Goal: Transaction & Acquisition: Purchase product/service

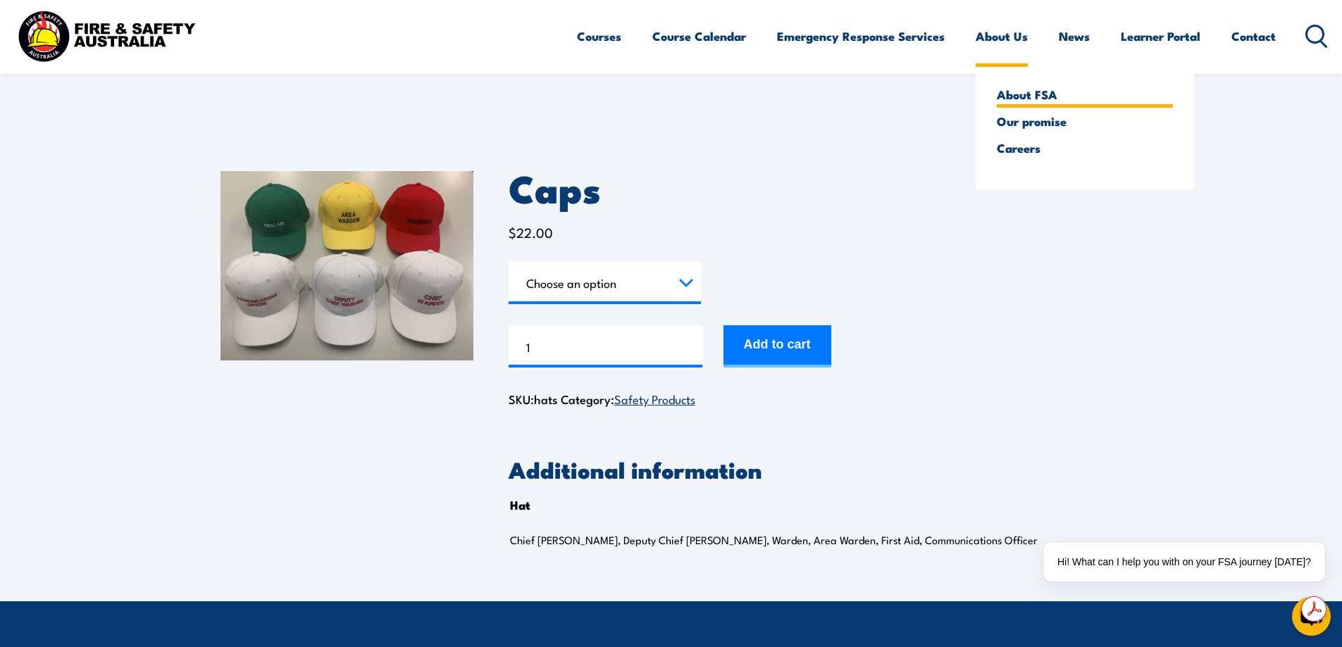
click at [1036, 89] on link "About FSA" at bounding box center [1085, 94] width 176 height 13
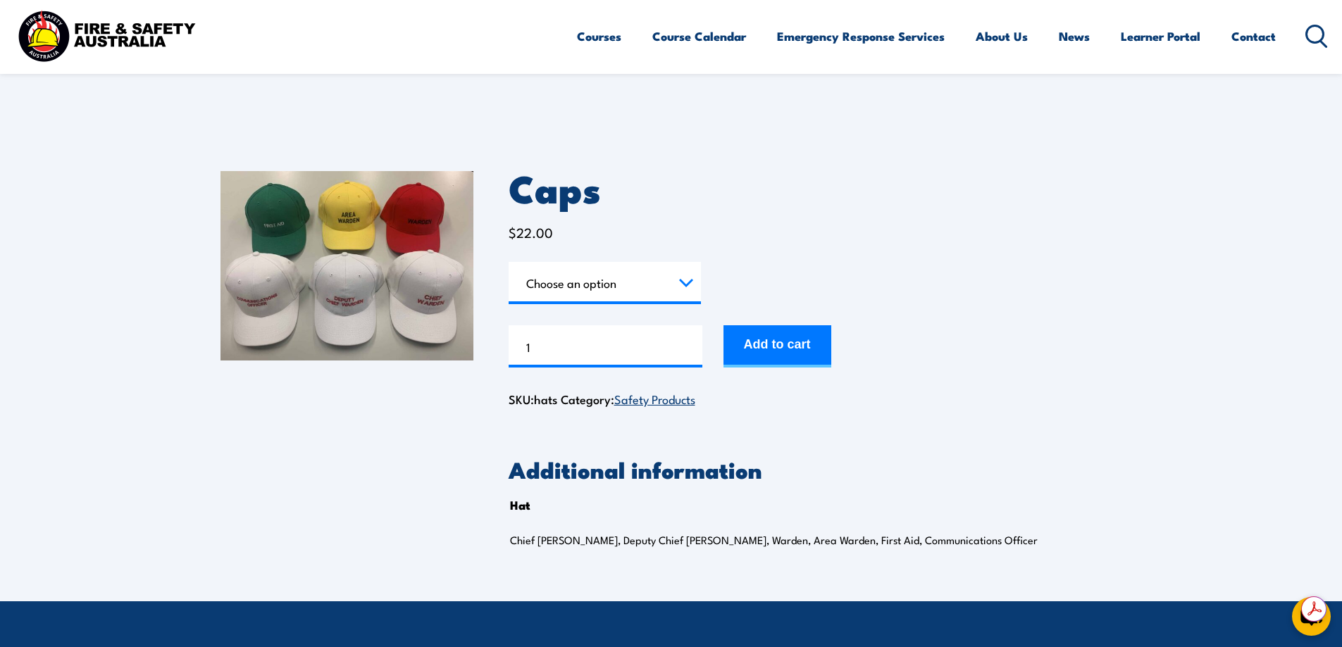
click at [674, 398] on link "Safety Products" at bounding box center [654, 398] width 81 height 17
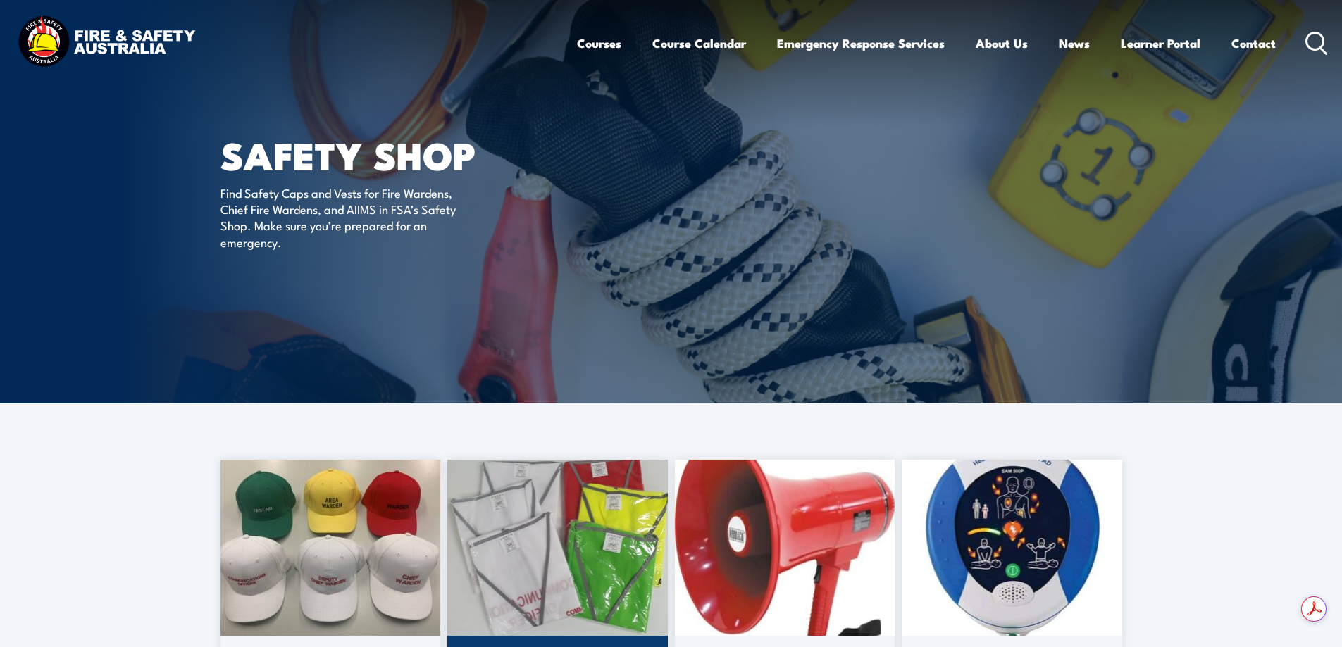
click at [544, 554] on img at bounding box center [557, 548] width 220 height 176
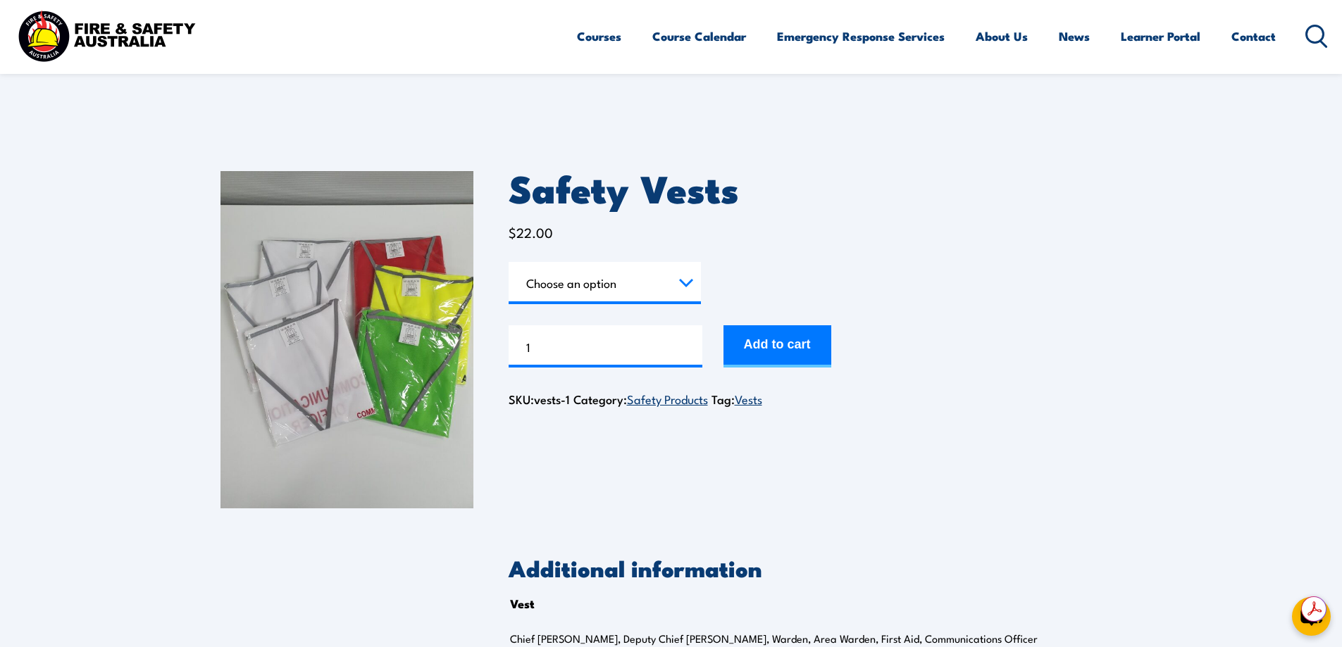
click at [688, 286] on select "Choose an option Chief [PERSON_NAME] Deputy Chief Warden Warden Area Warden Fir…" at bounding box center [605, 283] width 192 height 42
click at [509, 262] on select "Choose an option Chief [PERSON_NAME] Deputy Chief Warden Warden Area Warden Fir…" at bounding box center [605, 283] width 192 height 42
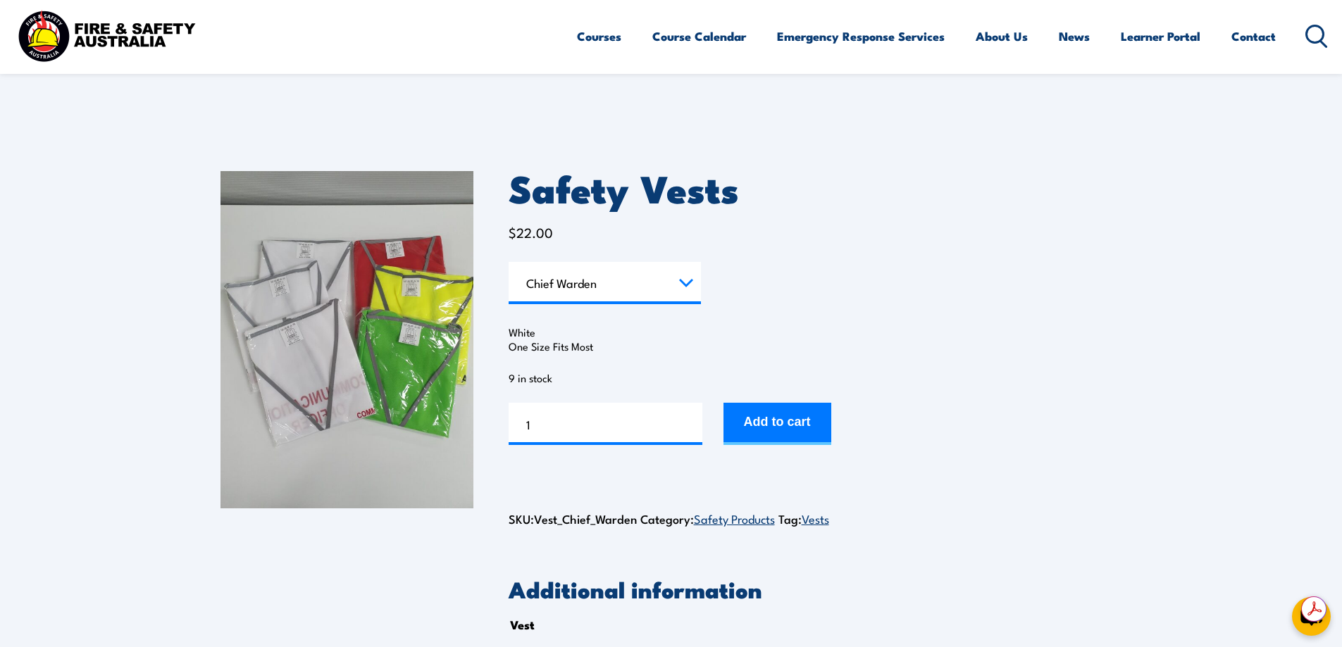
click at [688, 279] on select "Choose an option Chief [PERSON_NAME] Deputy Chief Warden Warden Area Warden Fir…" at bounding box center [605, 283] width 192 height 42
click at [509, 262] on select "Choose an option Chief [PERSON_NAME] Deputy Chief Warden Warden Area Warden Fir…" at bounding box center [605, 283] width 192 height 42
select select "Deputy Chief Warden"
click at [683, 282] on select "Choose an option Chief [PERSON_NAME] Deputy Chief Warden Warden Area Warden Fir…" at bounding box center [605, 283] width 192 height 42
click at [858, 271] on form "Vest Choose an option Chief Warden Deputy Chief Warden Warden Area Warden First…" at bounding box center [816, 353] width 614 height 183
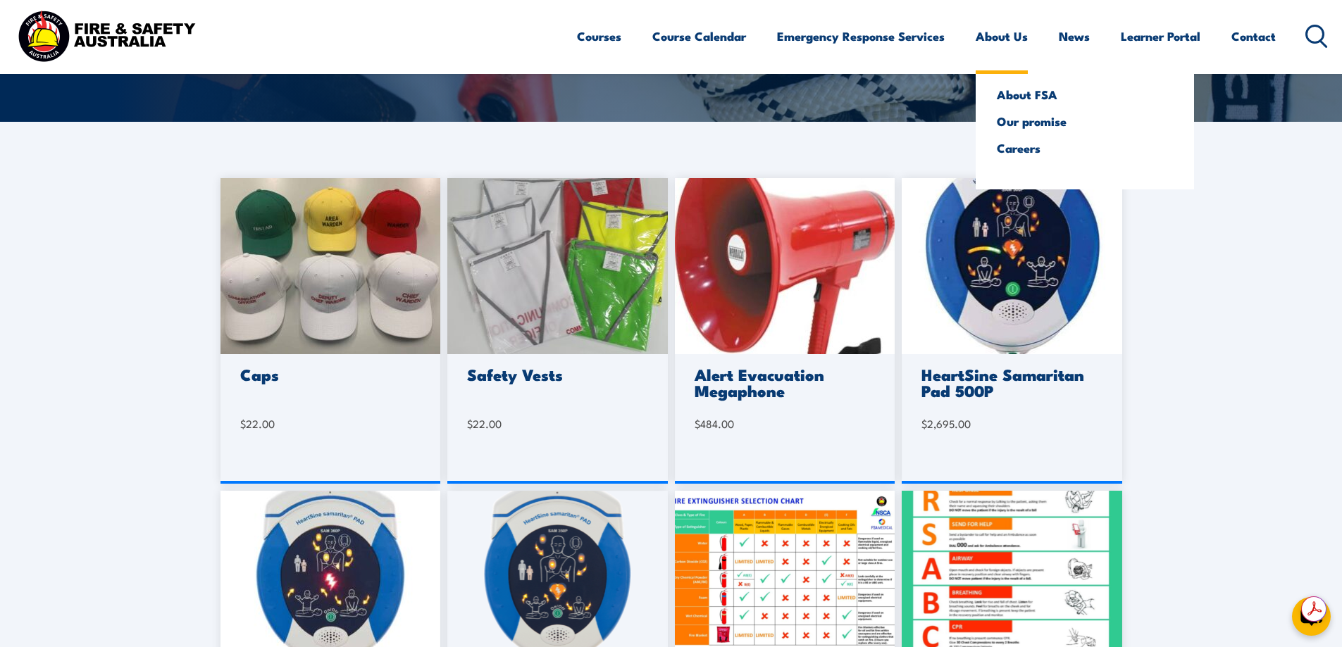
click at [1014, 37] on link "About Us" at bounding box center [1002, 36] width 52 height 37
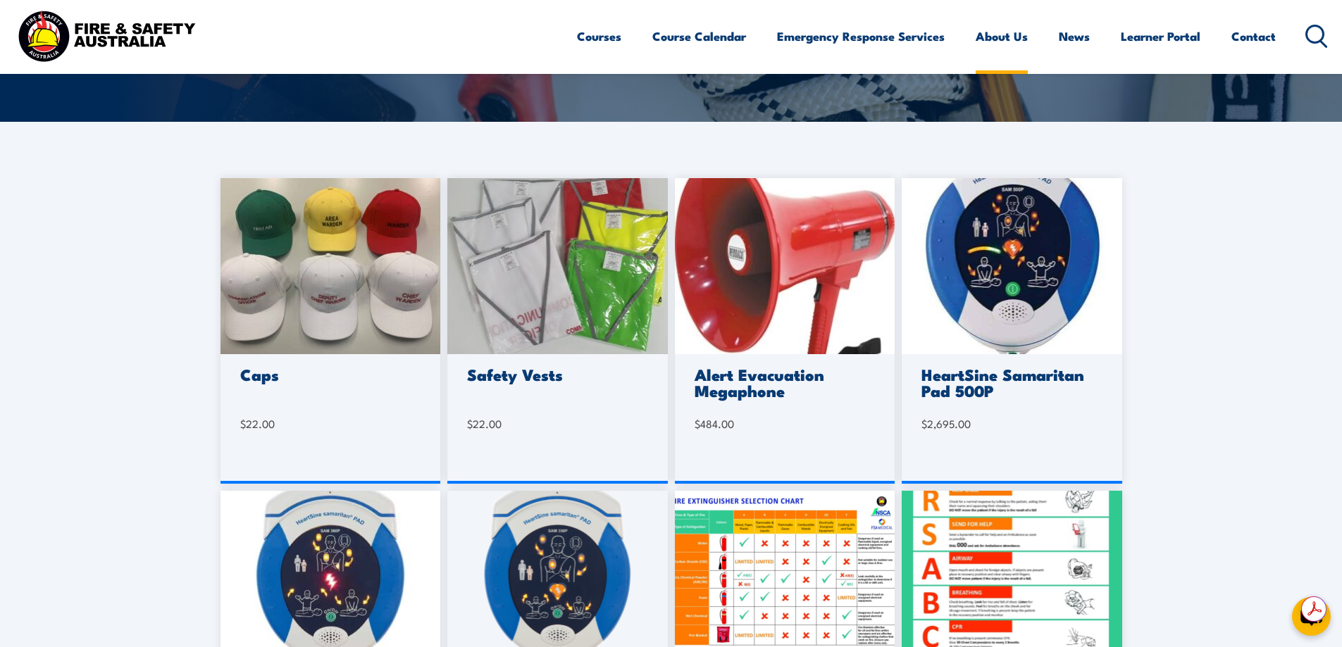
click at [1021, 40] on link "About Us" at bounding box center [1002, 36] width 52 height 37
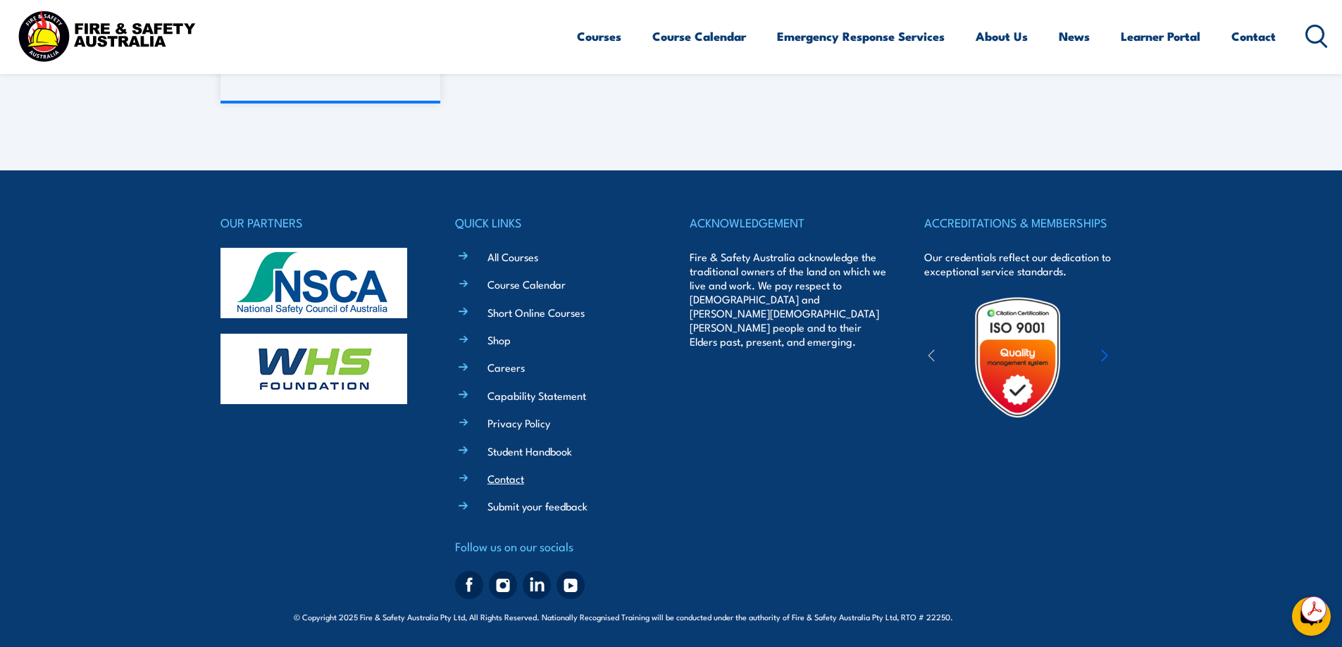
click at [514, 479] on link "Contact" at bounding box center [505, 478] width 37 height 15
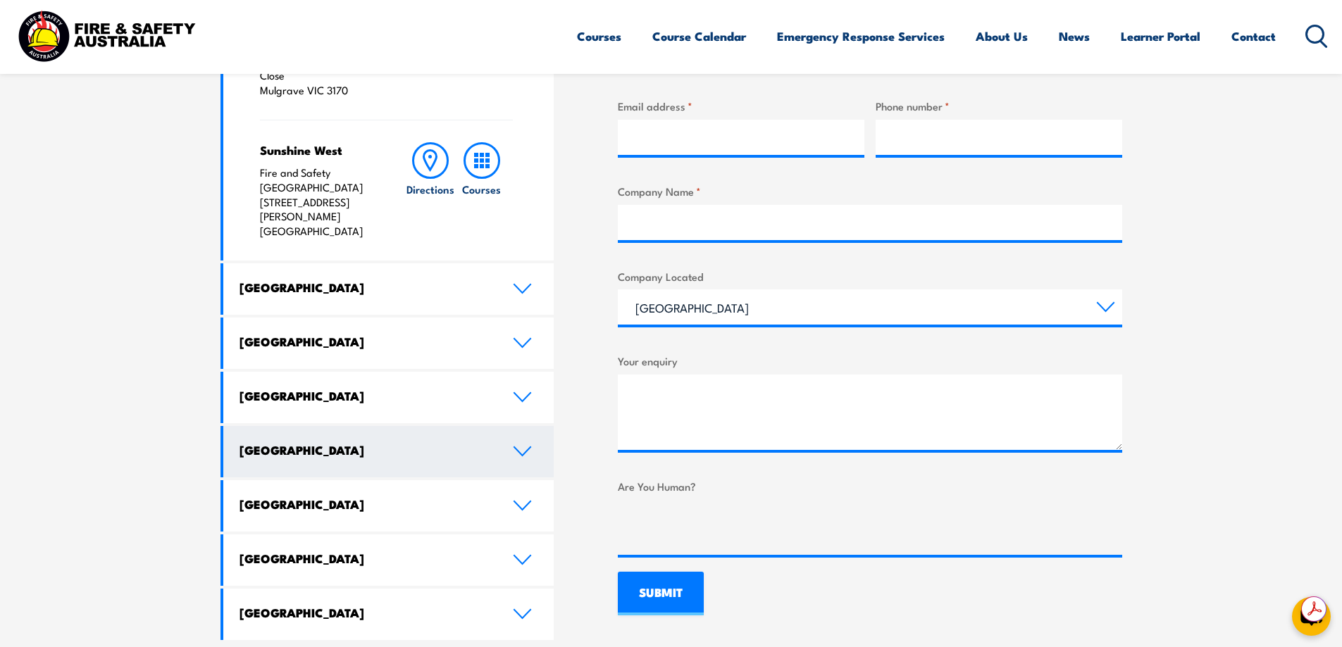
scroll to position [634, 0]
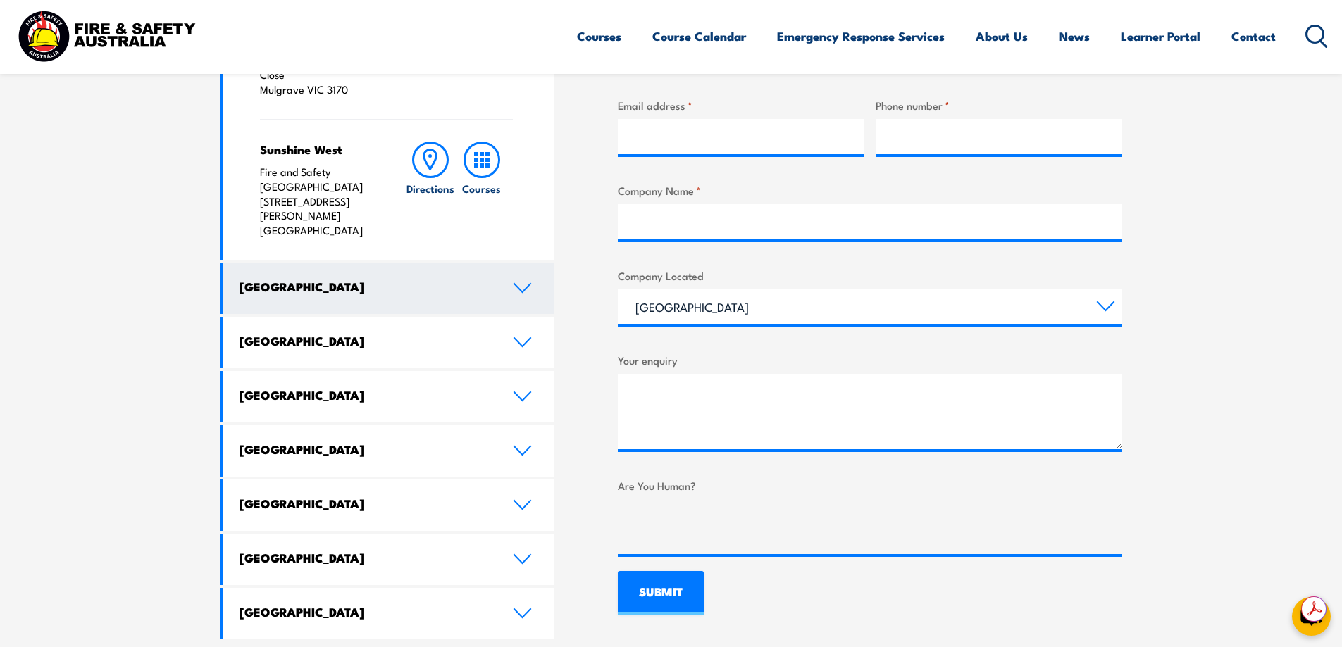
click at [528, 282] on icon at bounding box center [522, 287] width 19 height 11
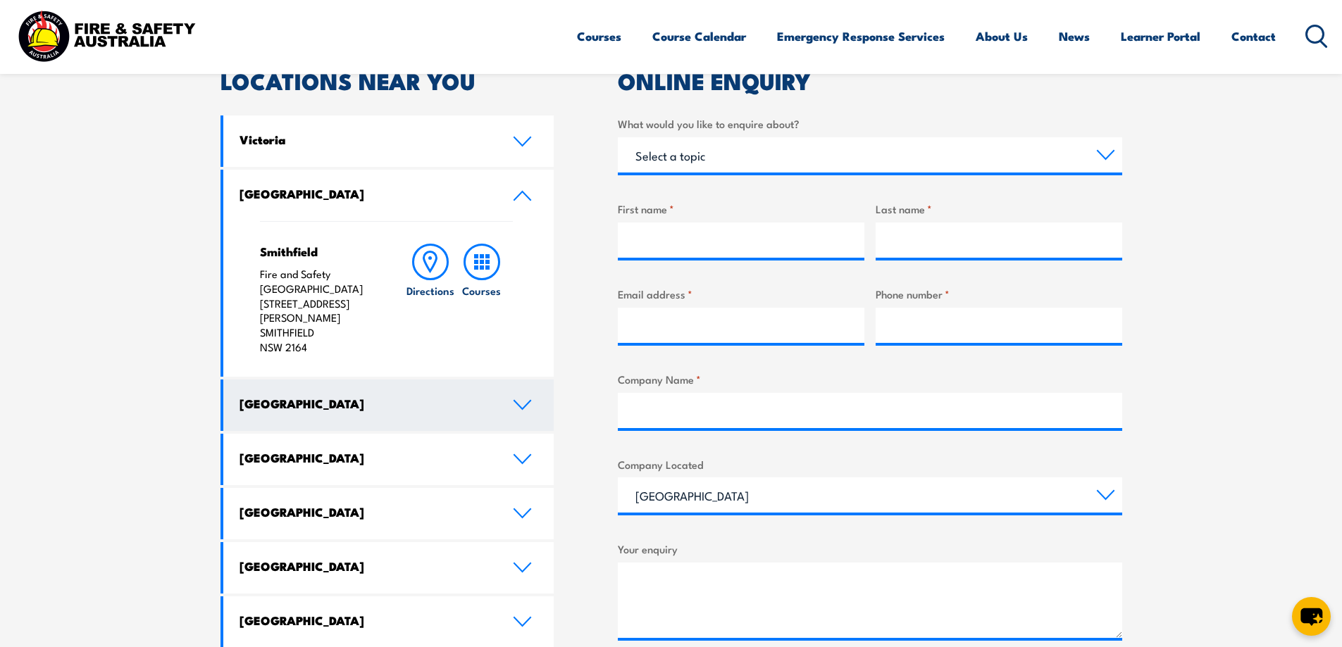
scroll to position [423, 0]
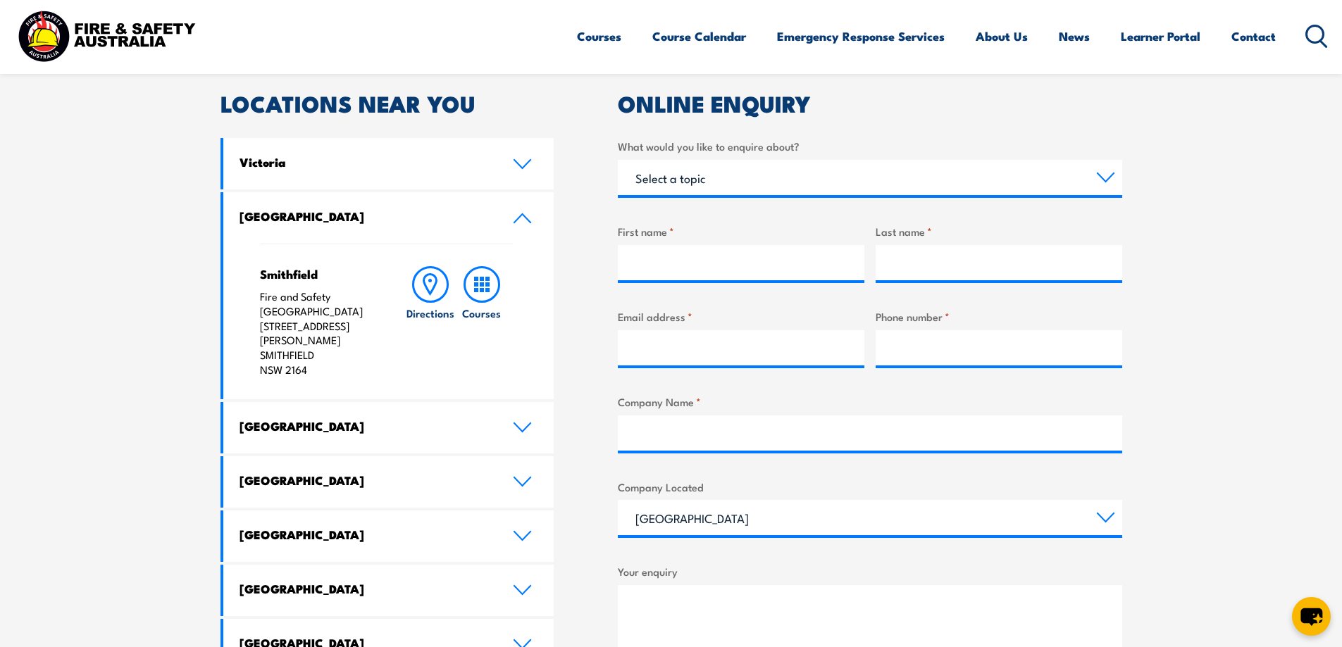
click at [521, 218] on icon at bounding box center [522, 218] width 19 height 11
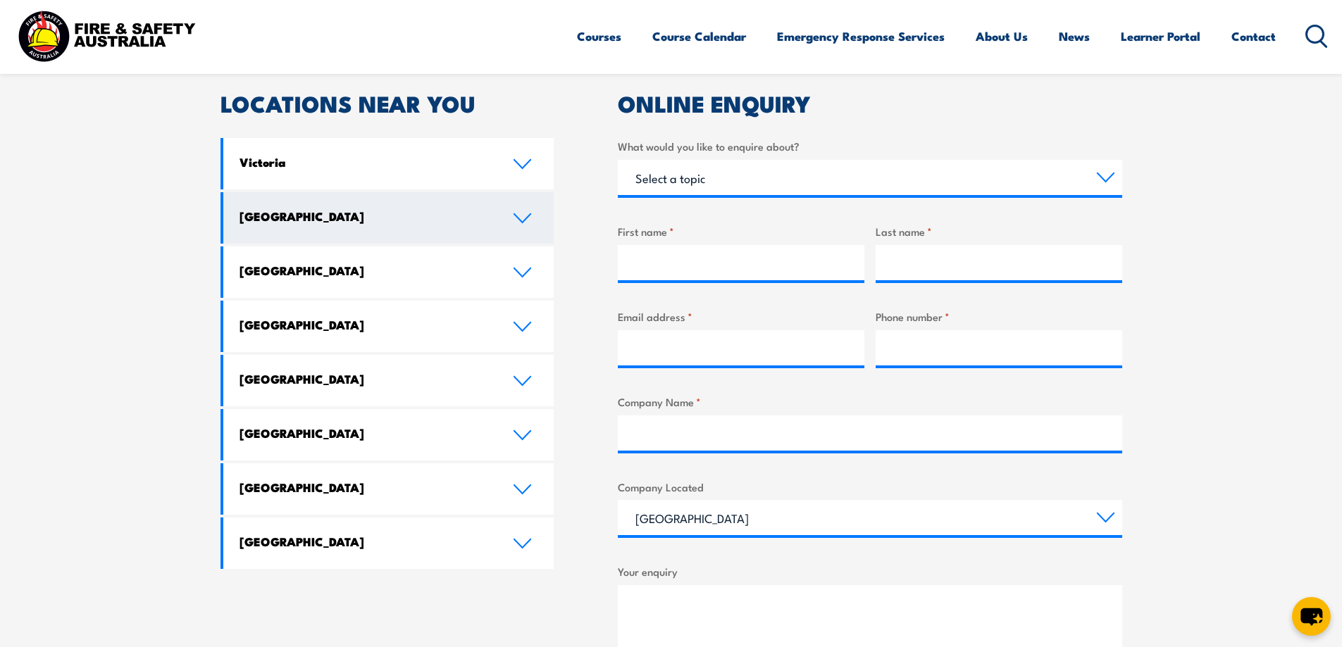
click at [523, 219] on icon at bounding box center [522, 218] width 19 height 11
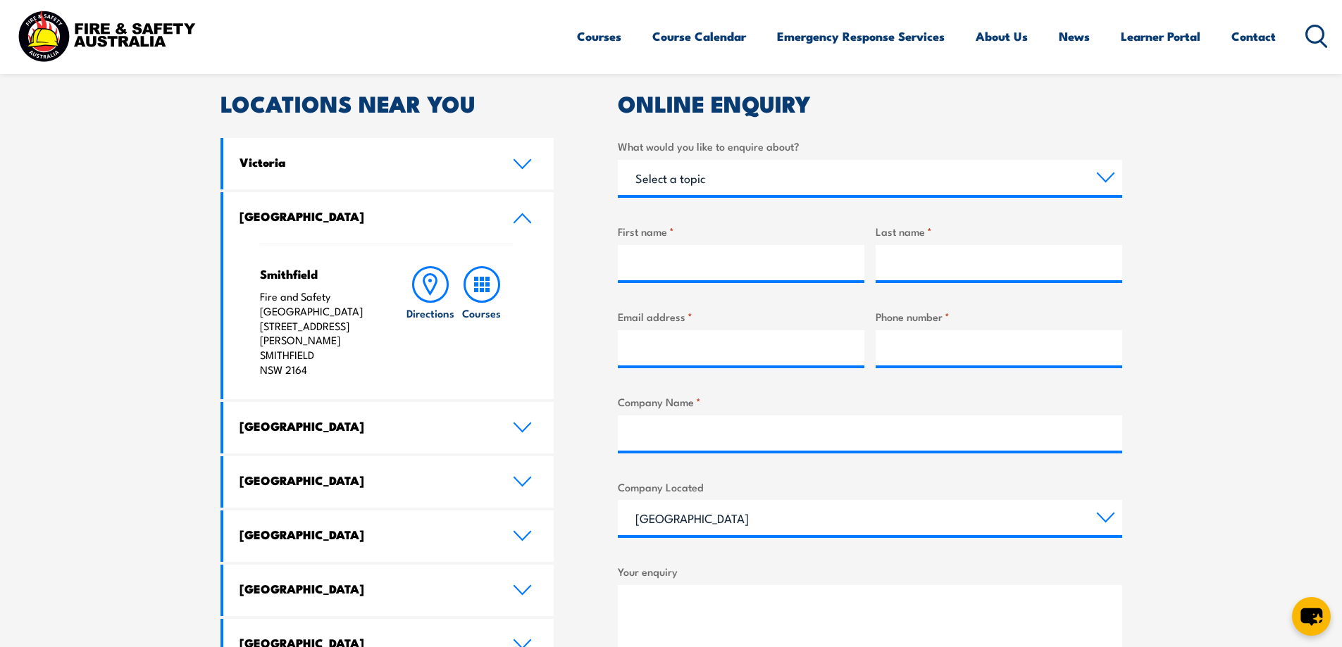
click at [524, 216] on icon at bounding box center [522, 218] width 16 height 8
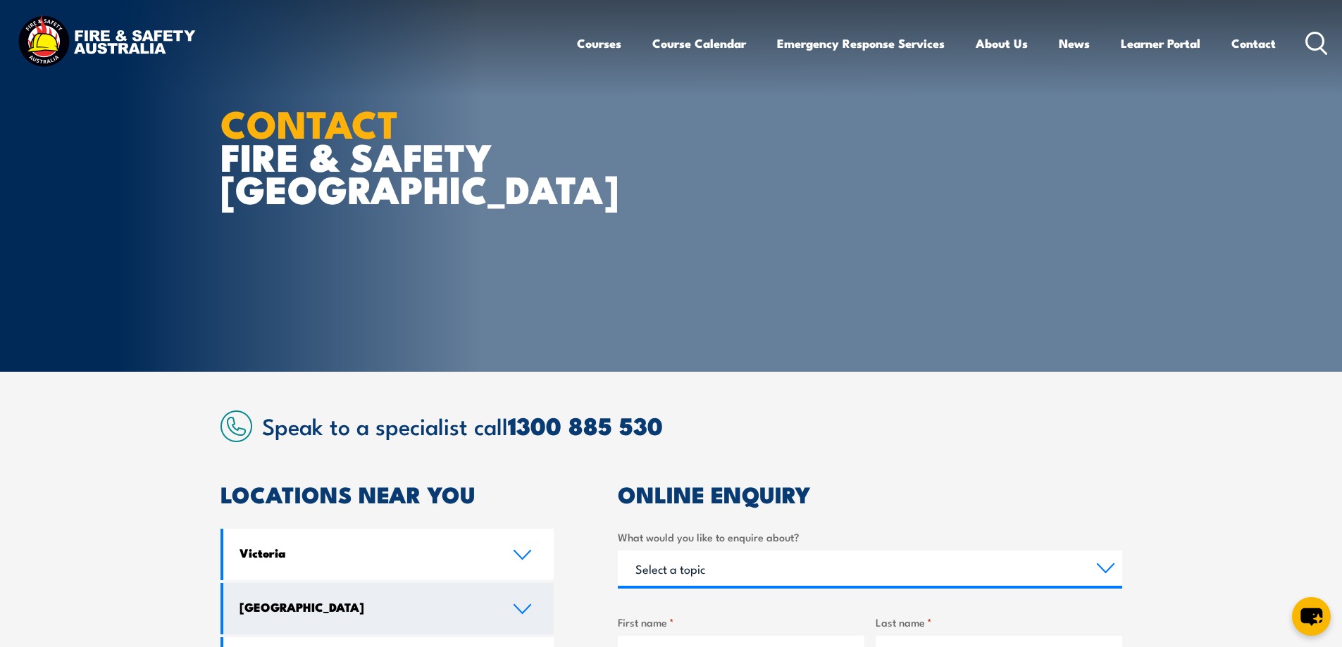
scroll to position [0, 0]
